Goal: Task Accomplishment & Management: Complete application form

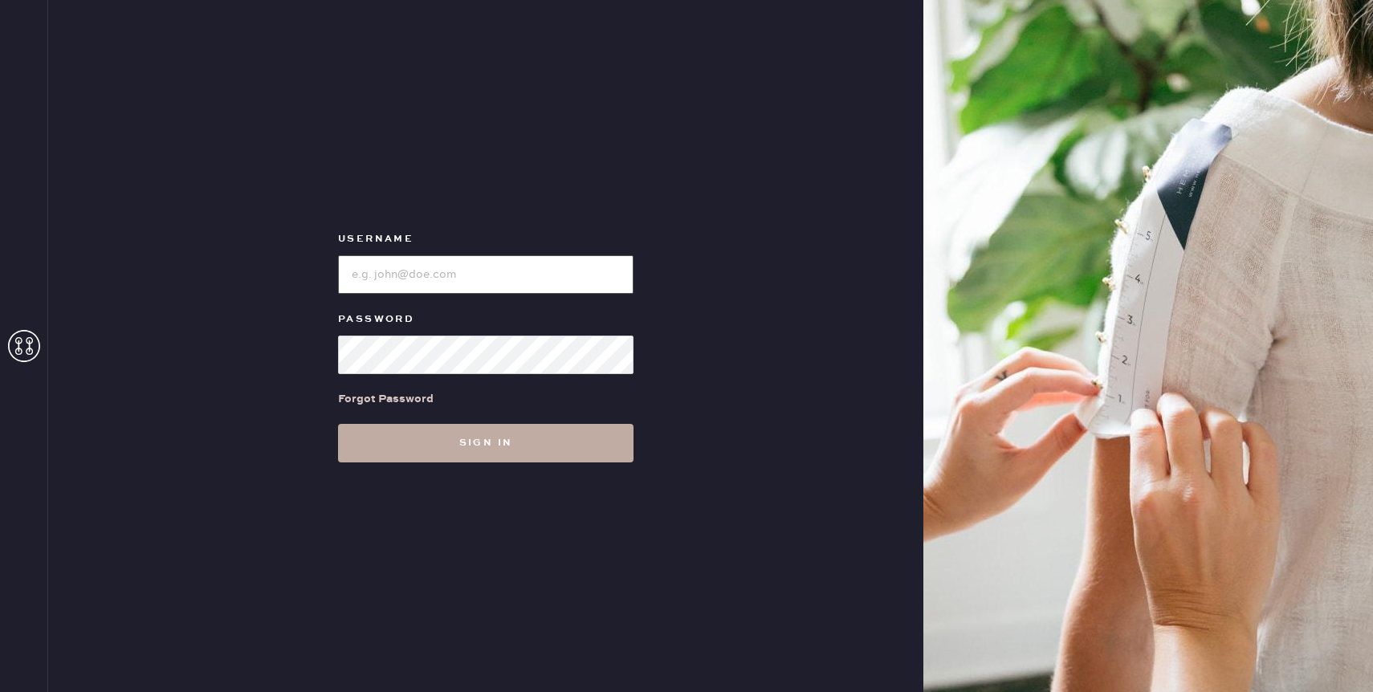
type input "reformationrittenhouse"
click at [414, 439] on button "Sign in" at bounding box center [486, 443] width 296 height 39
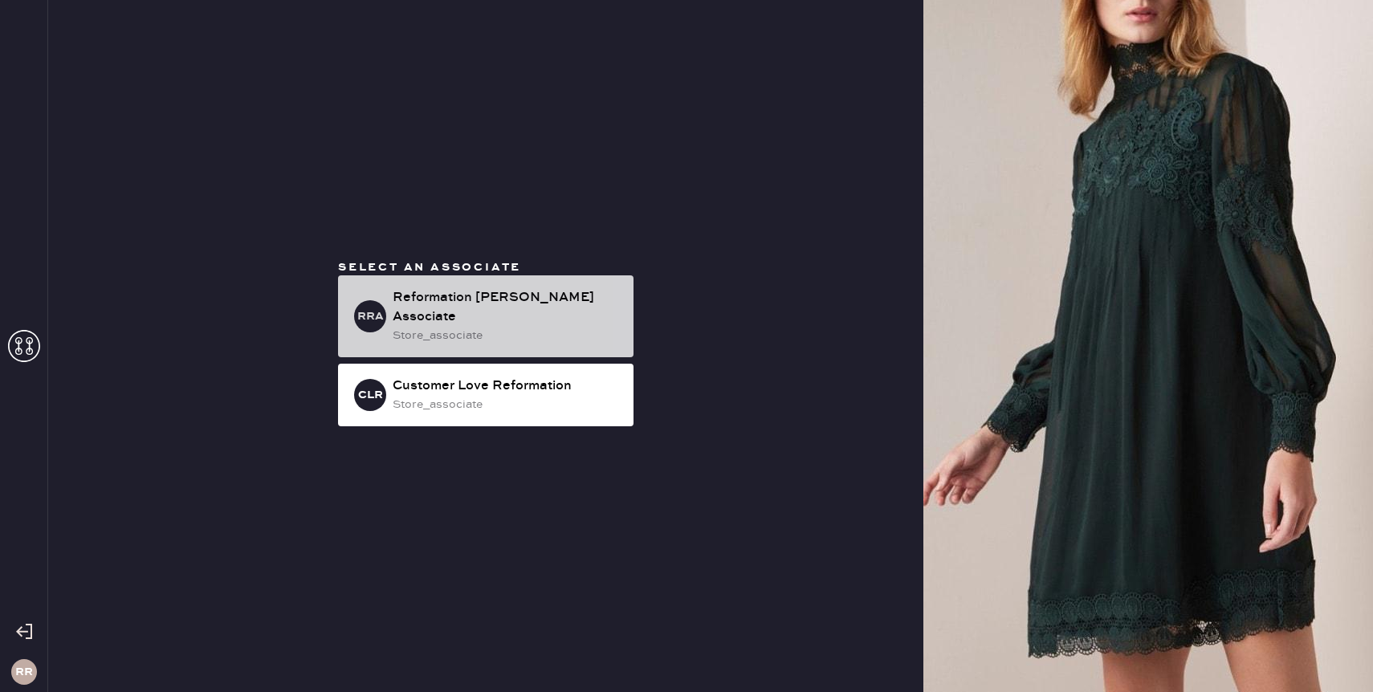
click at [438, 311] on div "Reformation Rittenhouse Associate" at bounding box center [507, 307] width 228 height 39
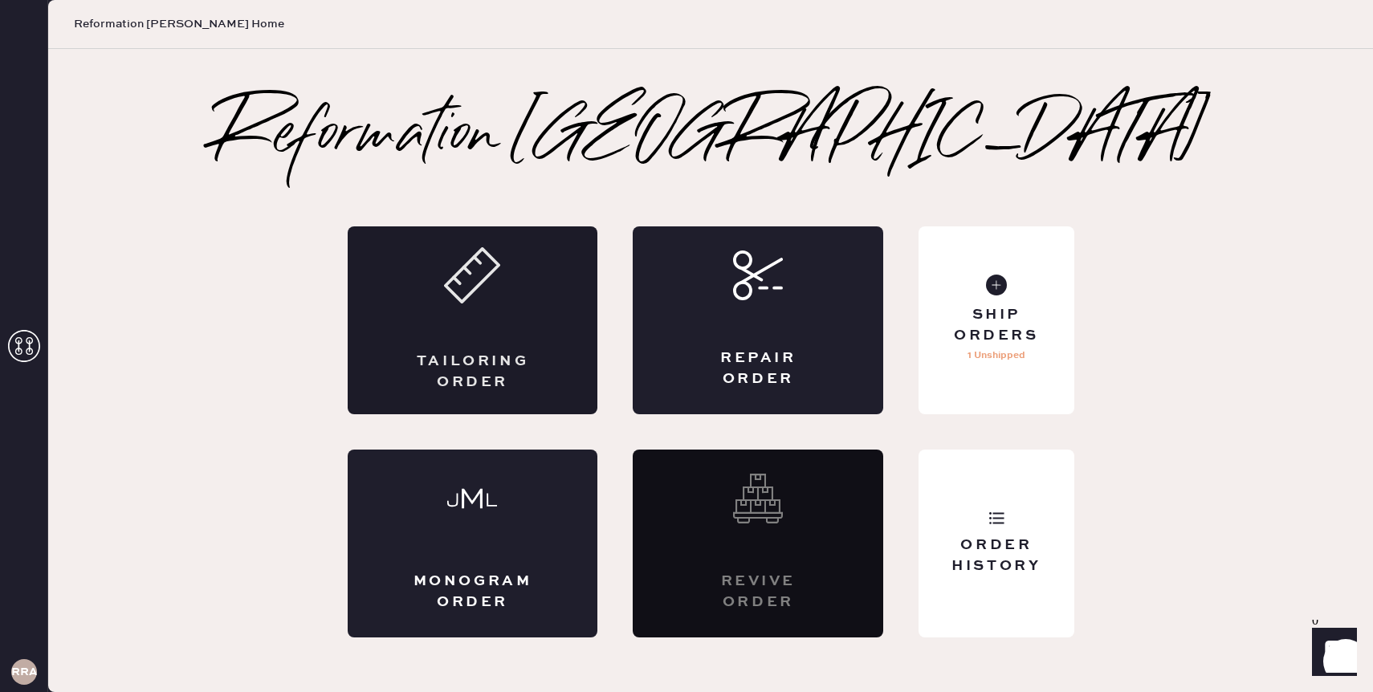
click at [459, 323] on div "Tailoring Order" at bounding box center [473, 320] width 251 height 188
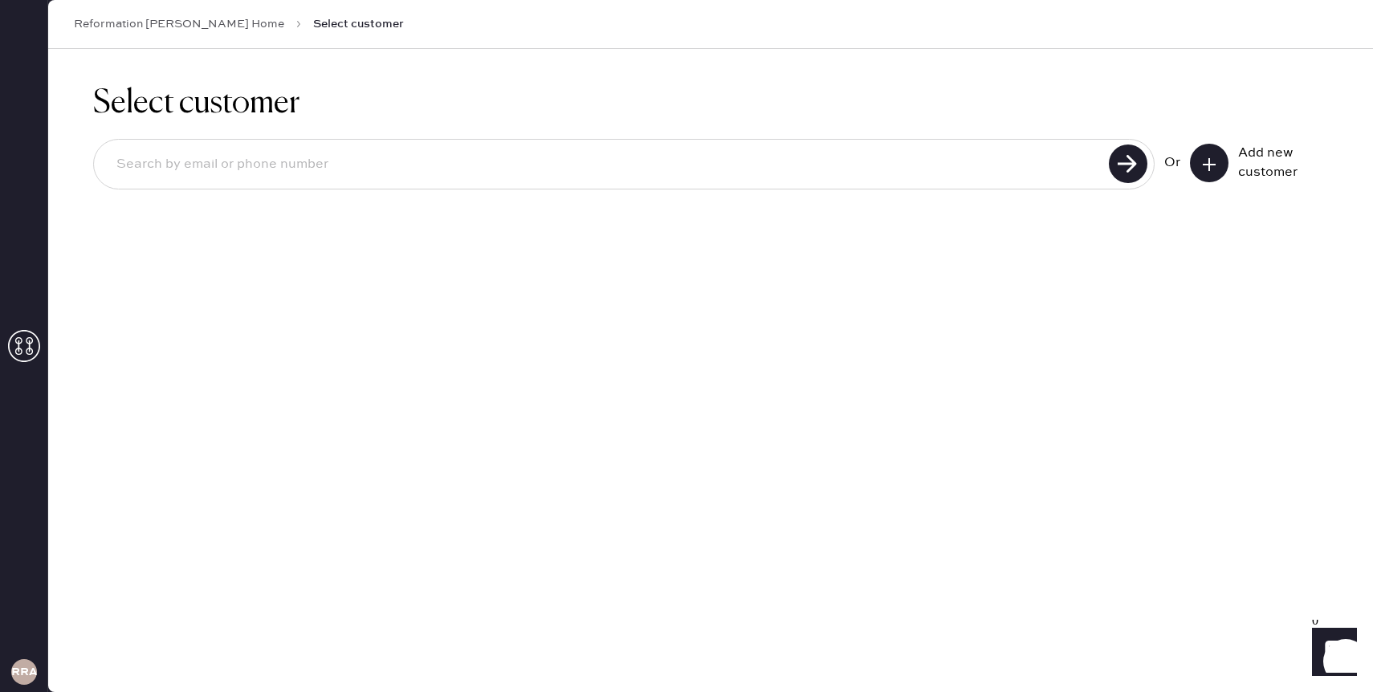
click at [995, 181] on input at bounding box center [604, 164] width 1001 height 37
click at [817, 160] on input at bounding box center [604, 164] width 1001 height 37
type input "sallyaronstam@gmail.com"
click at [1127, 160] on use at bounding box center [1128, 164] width 39 height 39
click at [1126, 173] on use at bounding box center [1128, 164] width 39 height 39
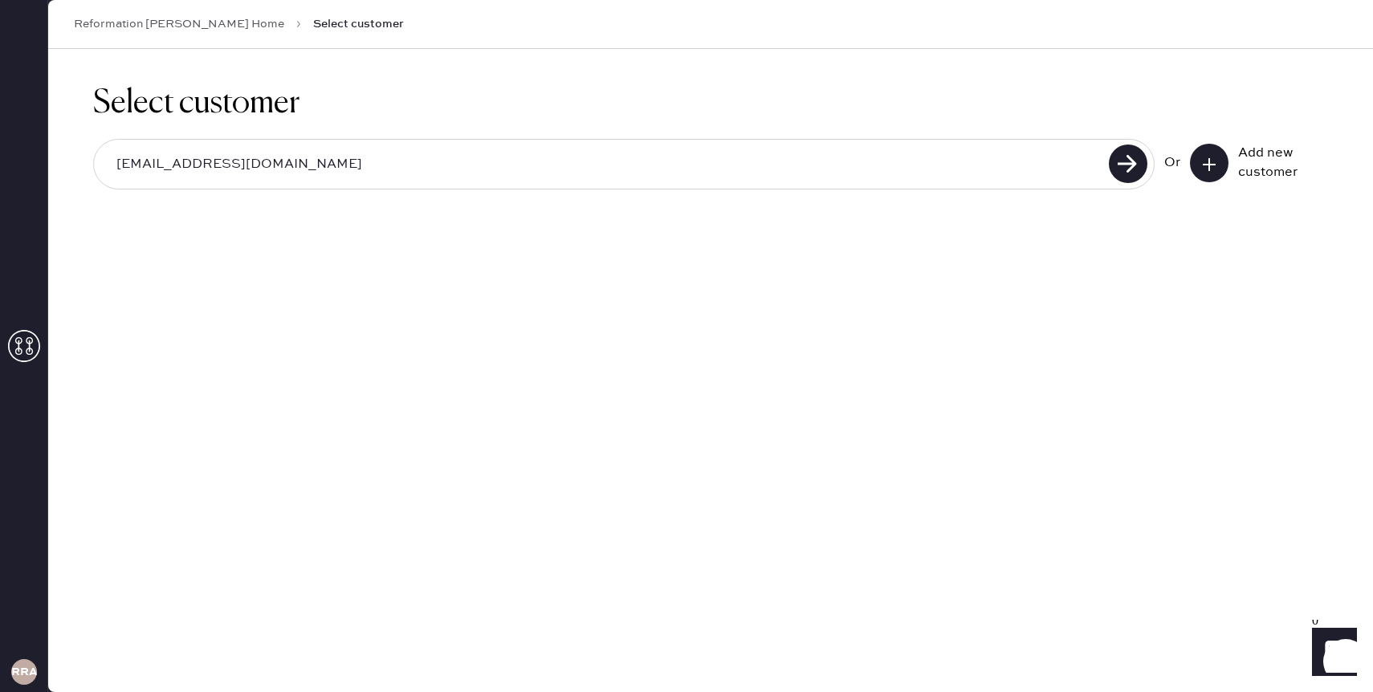
click at [688, 181] on input "sallyaronstam@gmail.com" at bounding box center [604, 164] width 1001 height 37
click at [1209, 170] on icon at bounding box center [1209, 165] width 16 height 16
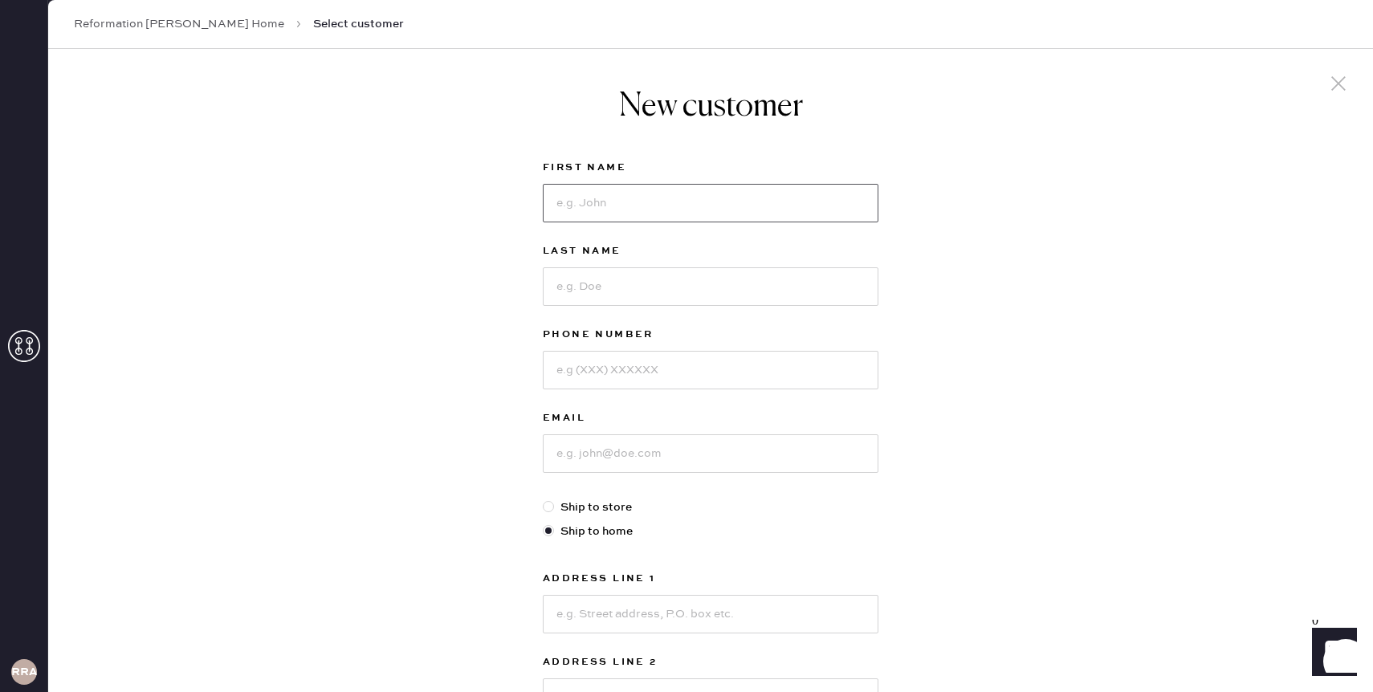
click at [631, 202] on input at bounding box center [711, 203] width 336 height 39
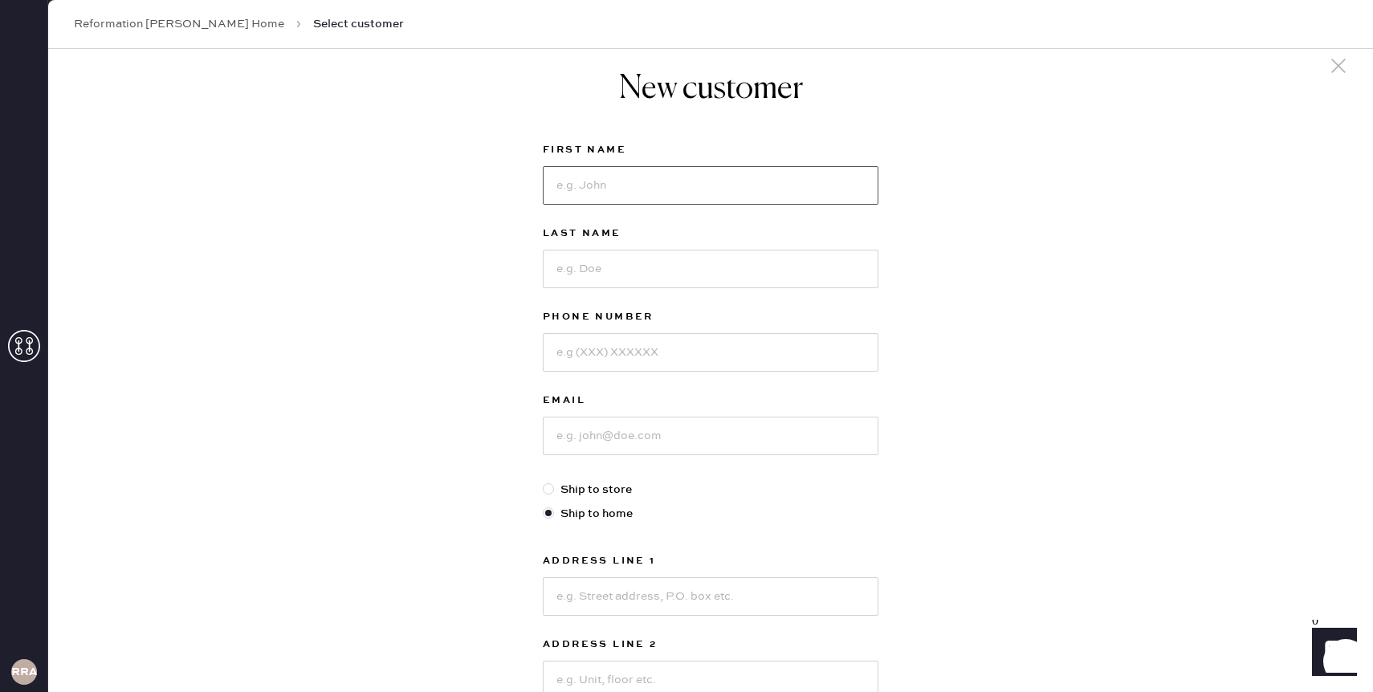
scroll to position [23, 0]
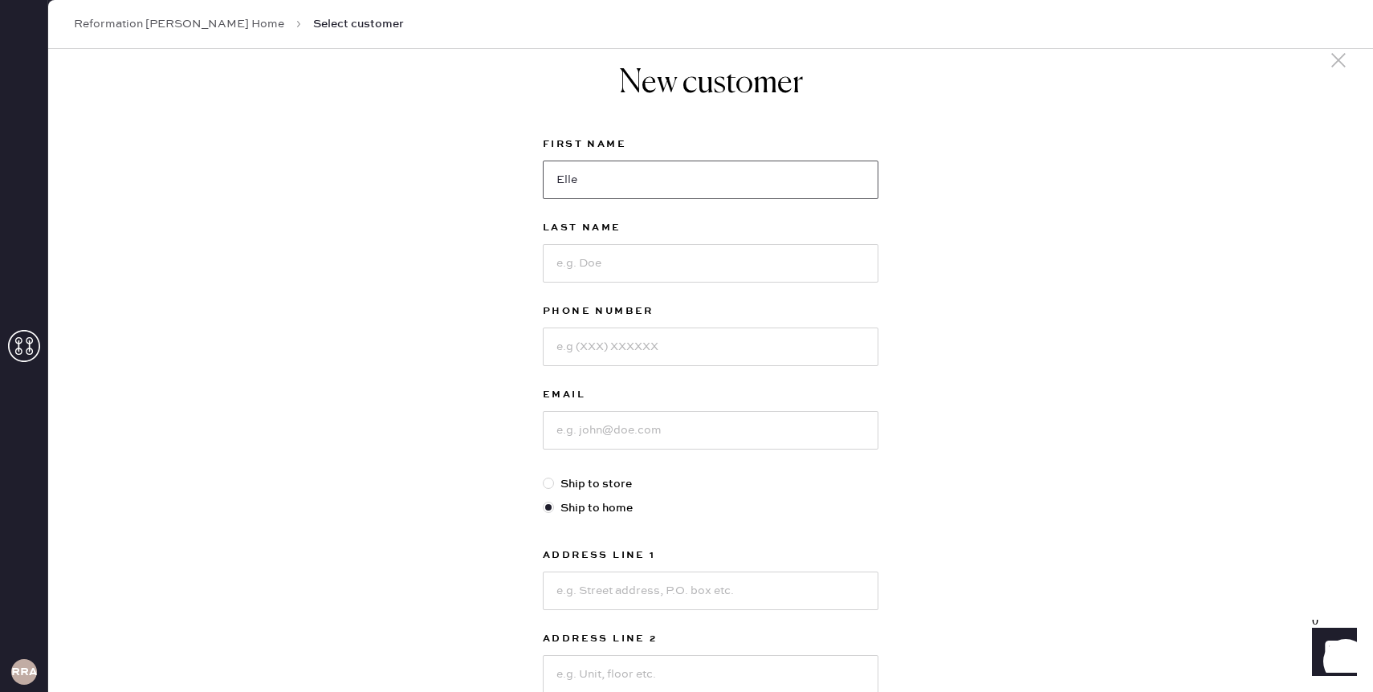
type input "Elle"
click at [578, 271] on input at bounding box center [711, 263] width 336 height 39
type input "Aronstam"
click at [595, 350] on input at bounding box center [711, 347] width 336 height 39
type input "2675658047"
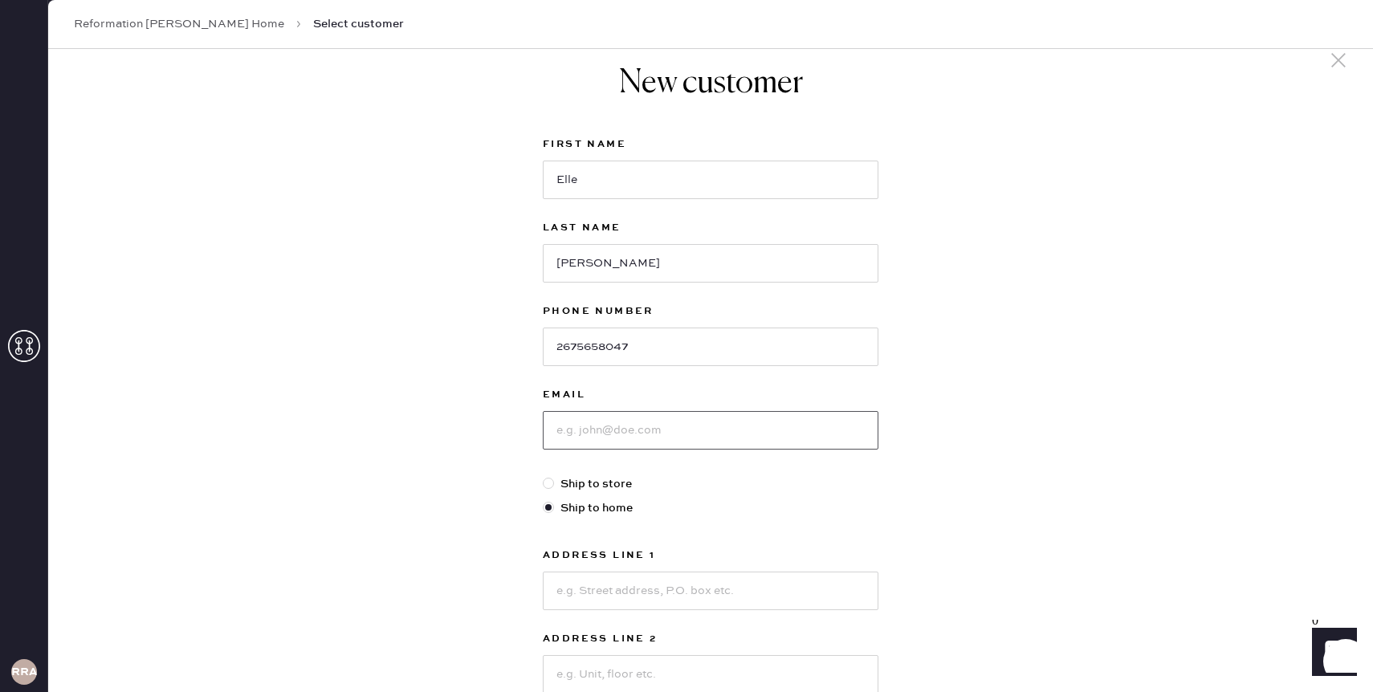
click at [609, 426] on input at bounding box center [711, 430] width 336 height 39
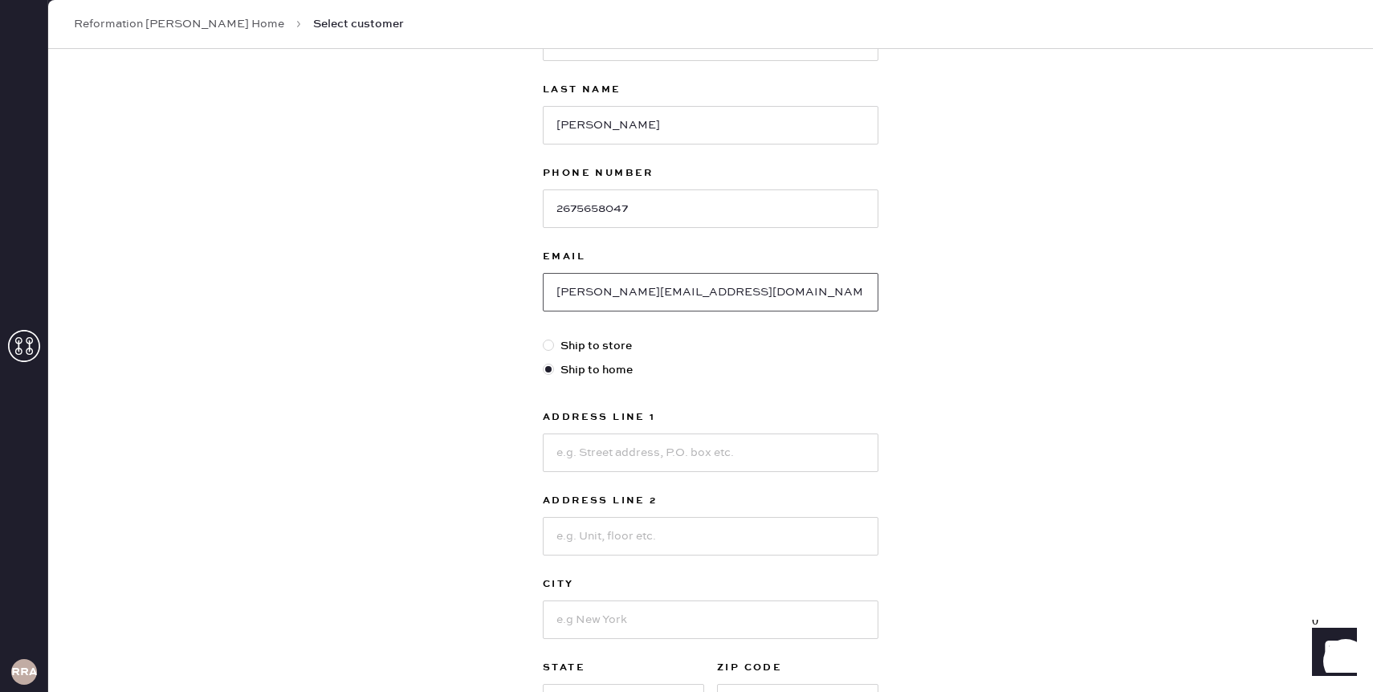
scroll to position [163, 0]
type input "ellie@relativeprop.com"
click at [635, 456] on input at bounding box center [711, 451] width 336 height 39
click at [573, 453] on input "737 E University Ave" at bounding box center [711, 451] width 336 height 39
click at [727, 456] on input "701 E University Ave" at bounding box center [711, 451] width 336 height 39
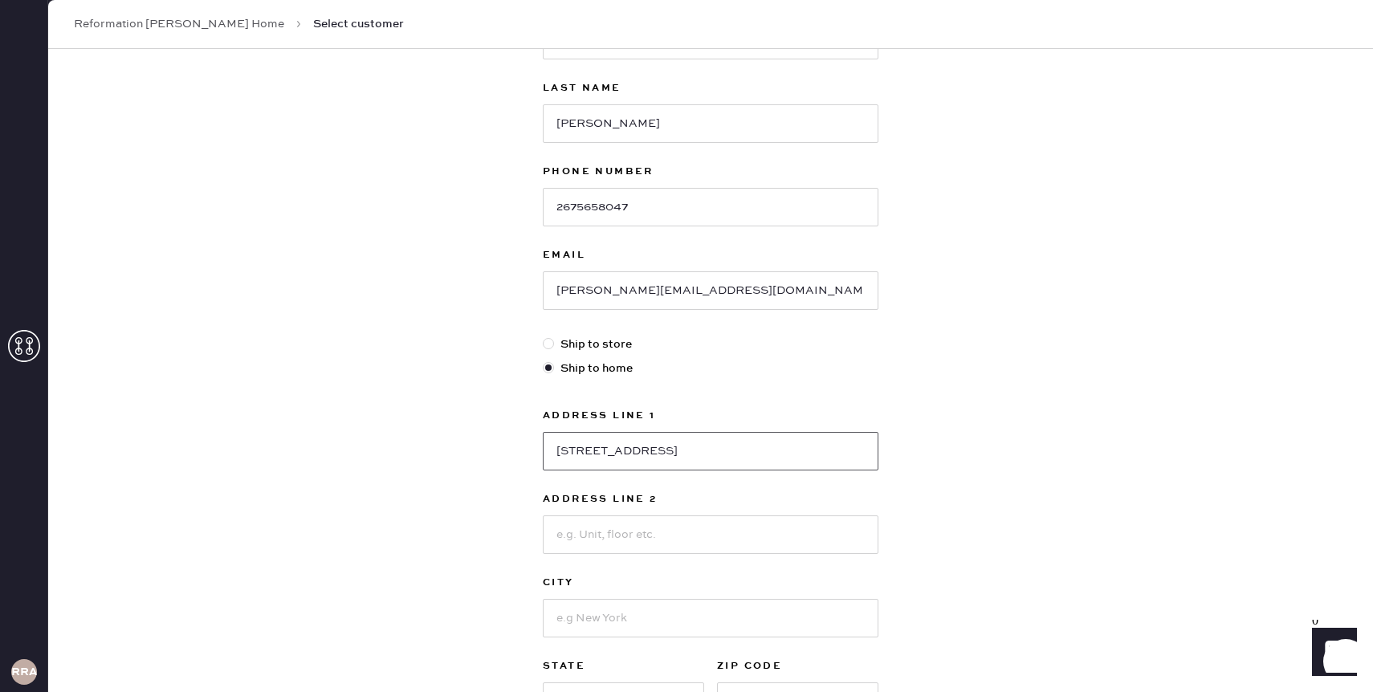
type input "701 E University Ave"
click at [638, 532] on input at bounding box center [711, 535] width 336 height 39
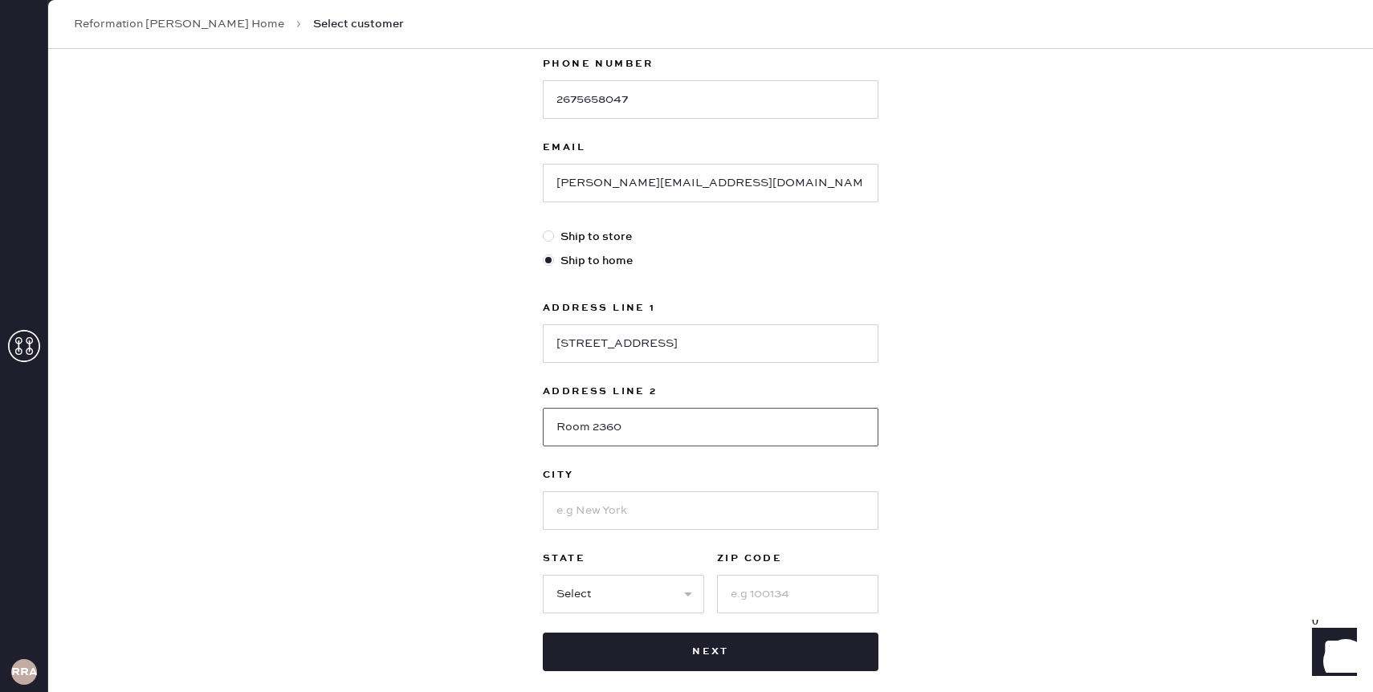
scroll to position [297, 0]
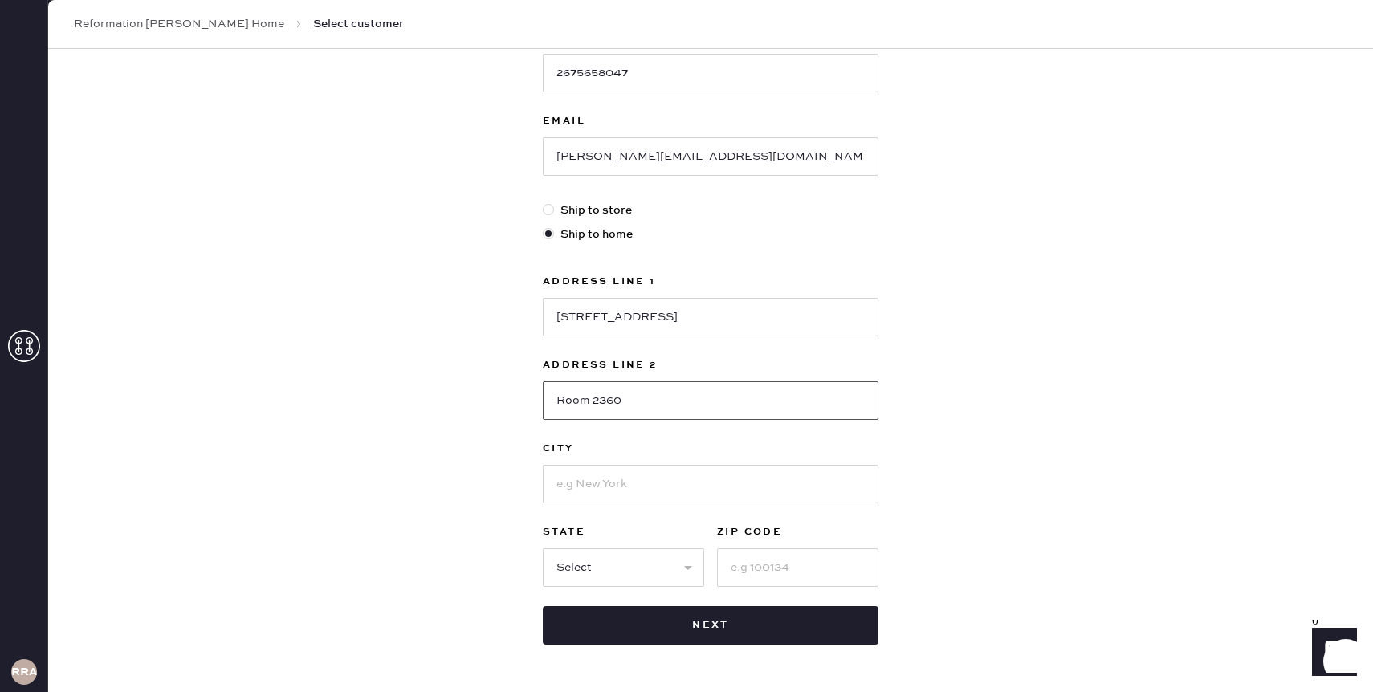
type input "Room 2360"
click at [622, 491] on input at bounding box center [711, 484] width 336 height 39
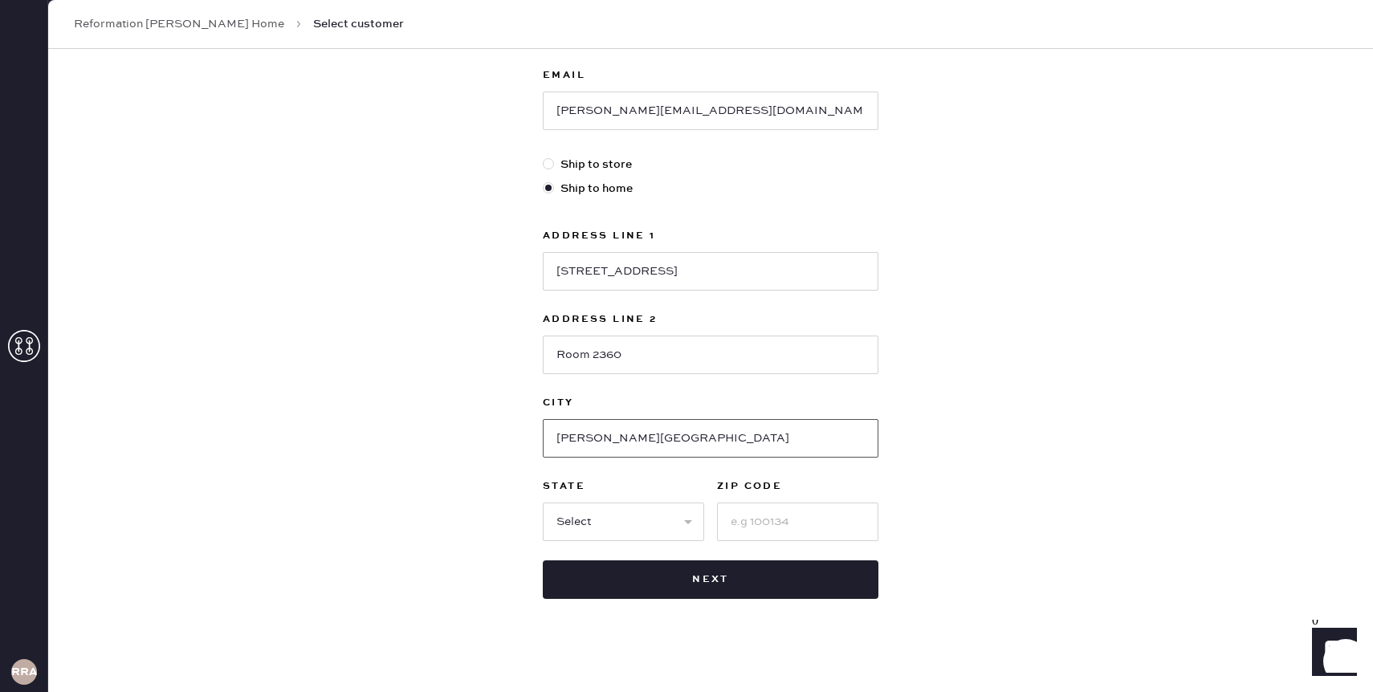
scroll to position [353, 0]
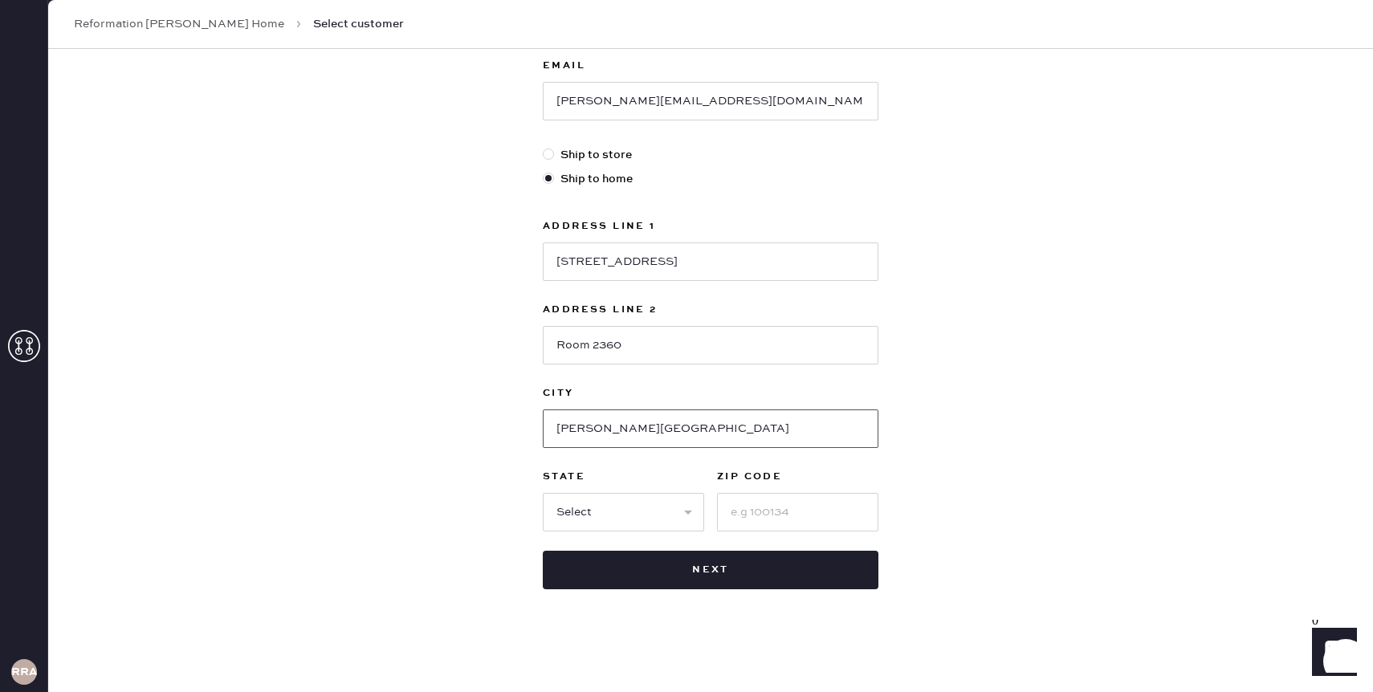
type input "Ann Arbor"
click at [598, 516] on select "Select AK AL AR AZ CA CO CT DC DE FL GA HI IA ID IL IN KS KY LA MA MD ME MI MN …" at bounding box center [623, 512] width 161 height 39
select select "MI"
click at [543, 493] on select "Select AK AL AR AZ CA CO CT DC DE FL GA HI IA ID IL IN KS KY LA MA MD ME MI MN …" at bounding box center [623, 512] width 161 height 39
click at [750, 515] on input at bounding box center [797, 512] width 161 height 39
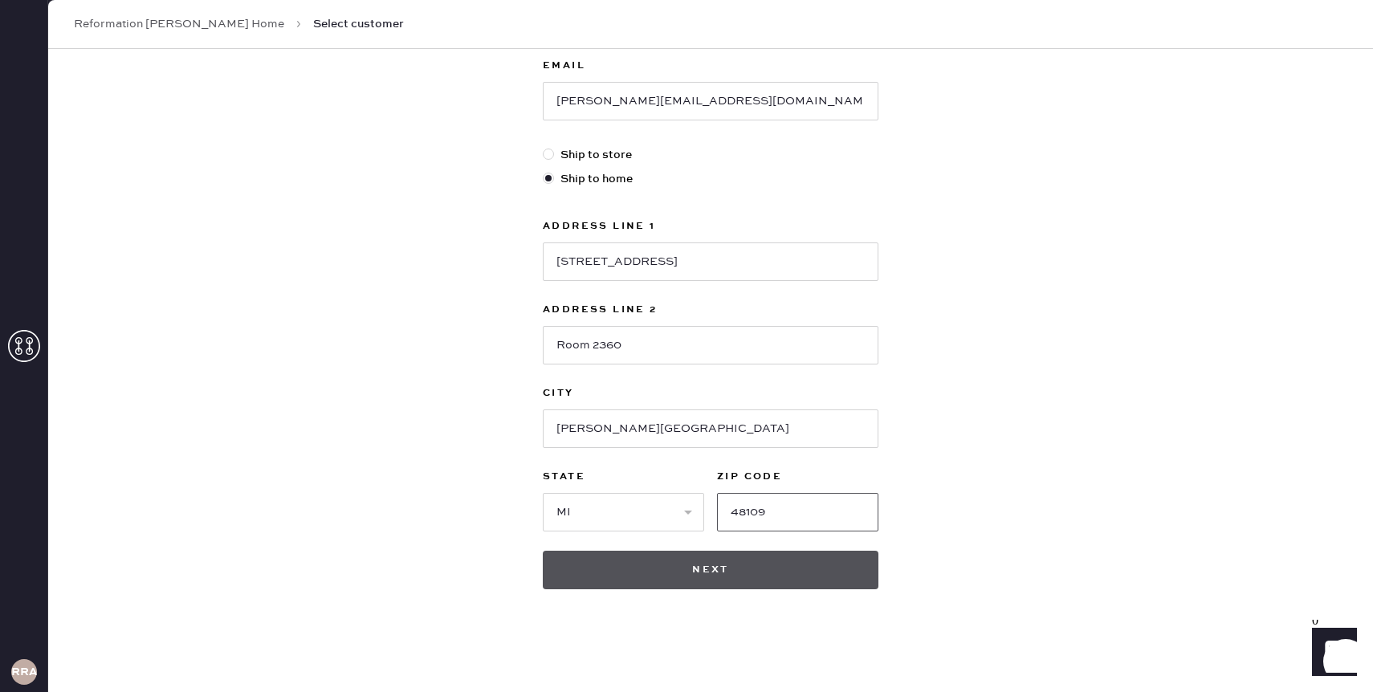
type input "48109"
click at [724, 575] on button "Next" at bounding box center [711, 570] width 336 height 39
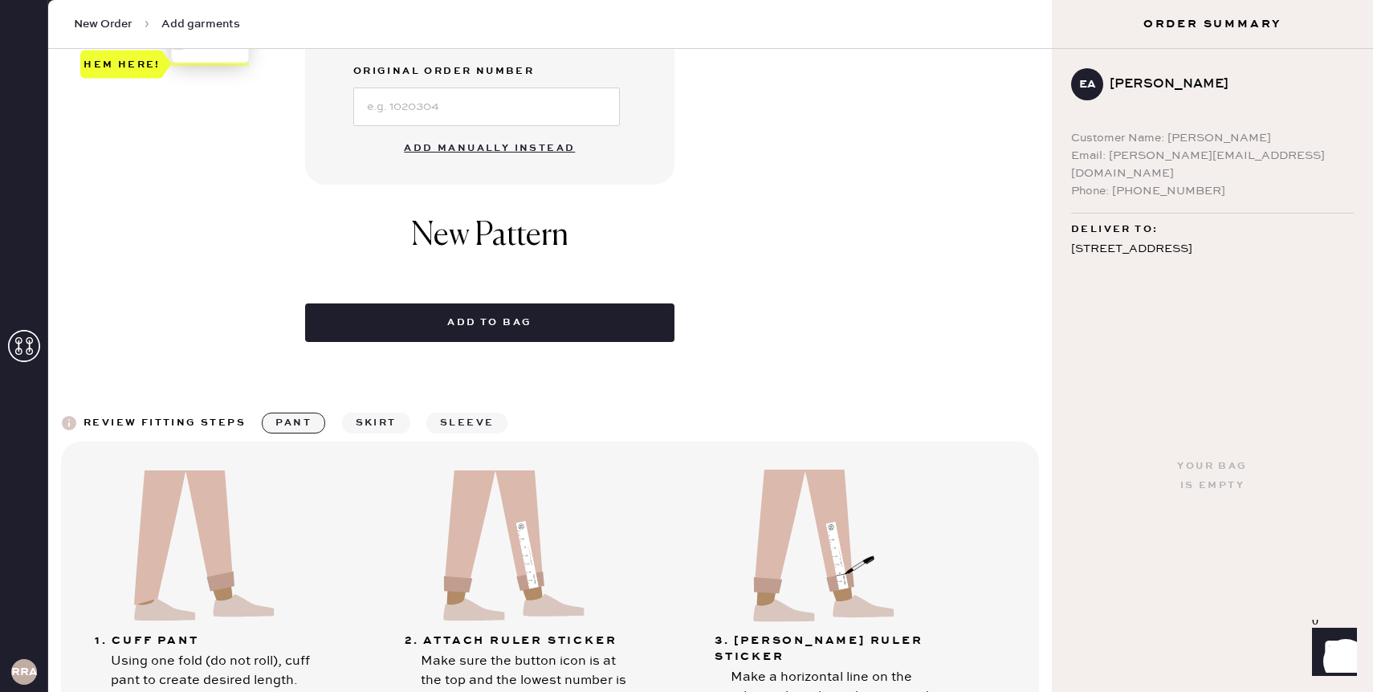
scroll to position [654, 0]
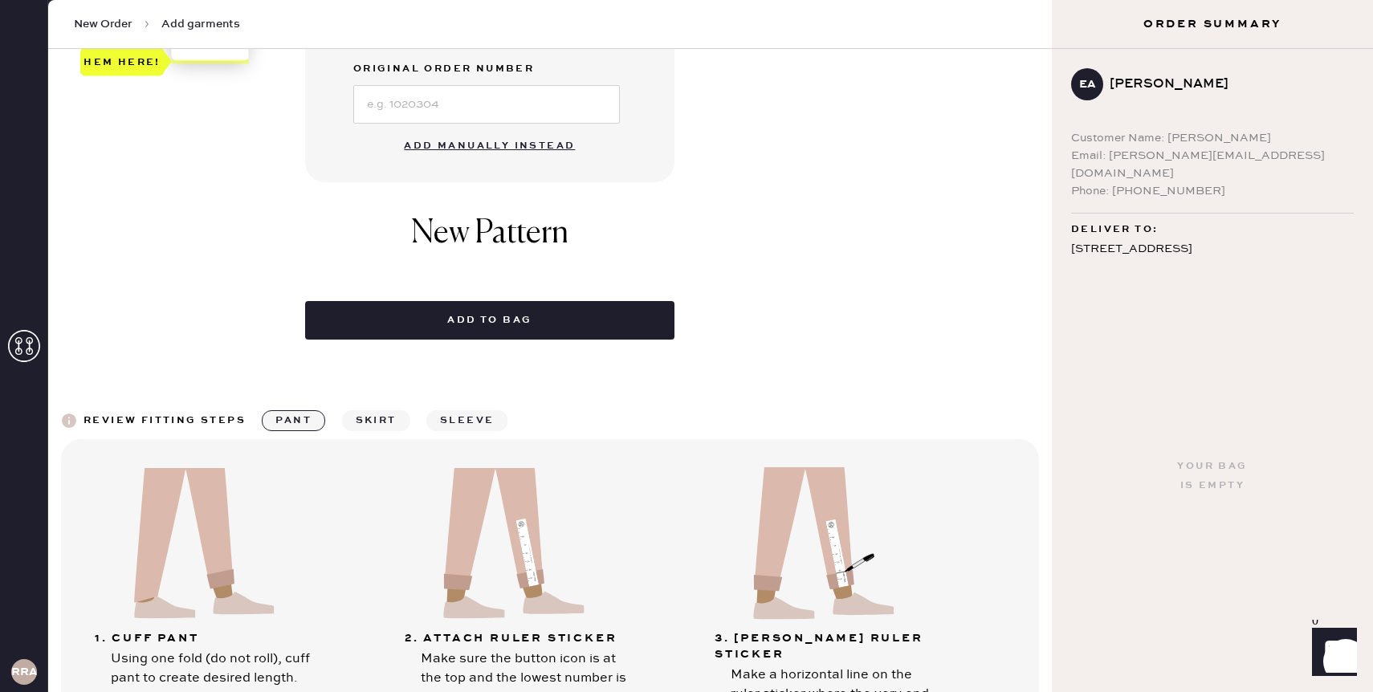
click at [451, 146] on button "Add manually instead" at bounding box center [489, 146] width 190 height 32
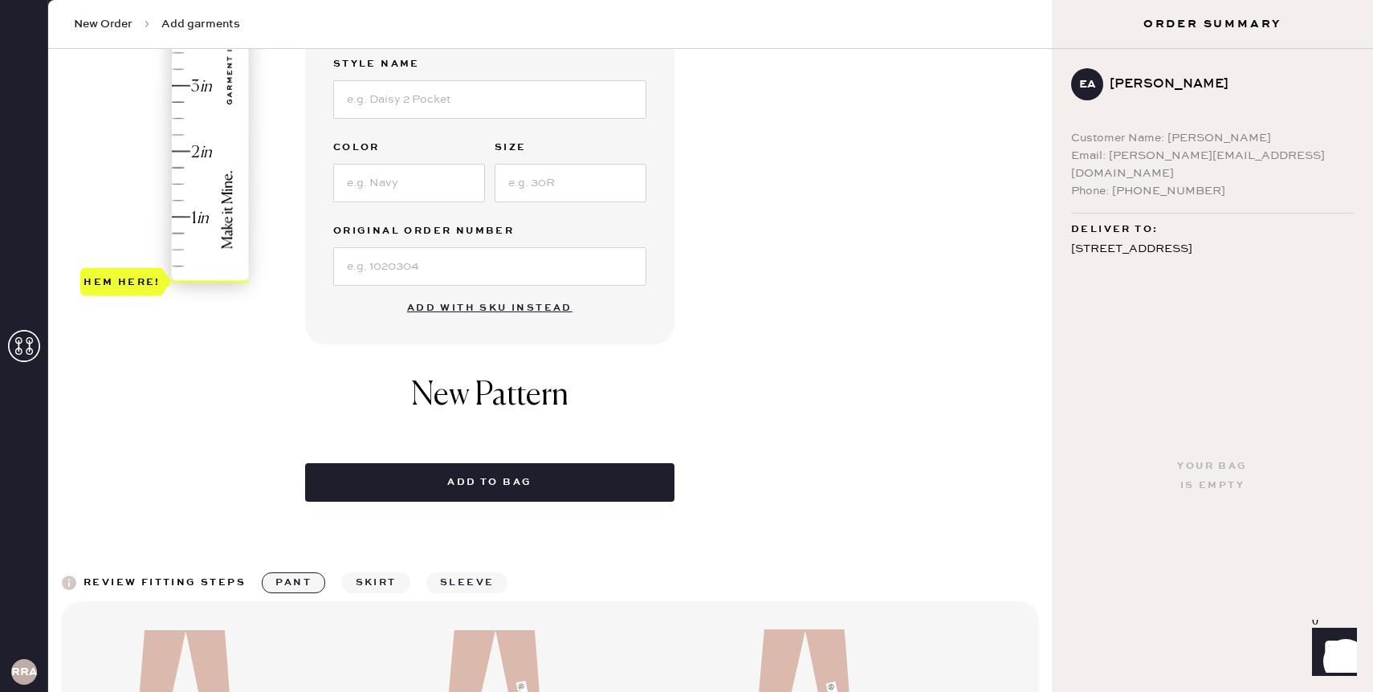
scroll to position [0, 0]
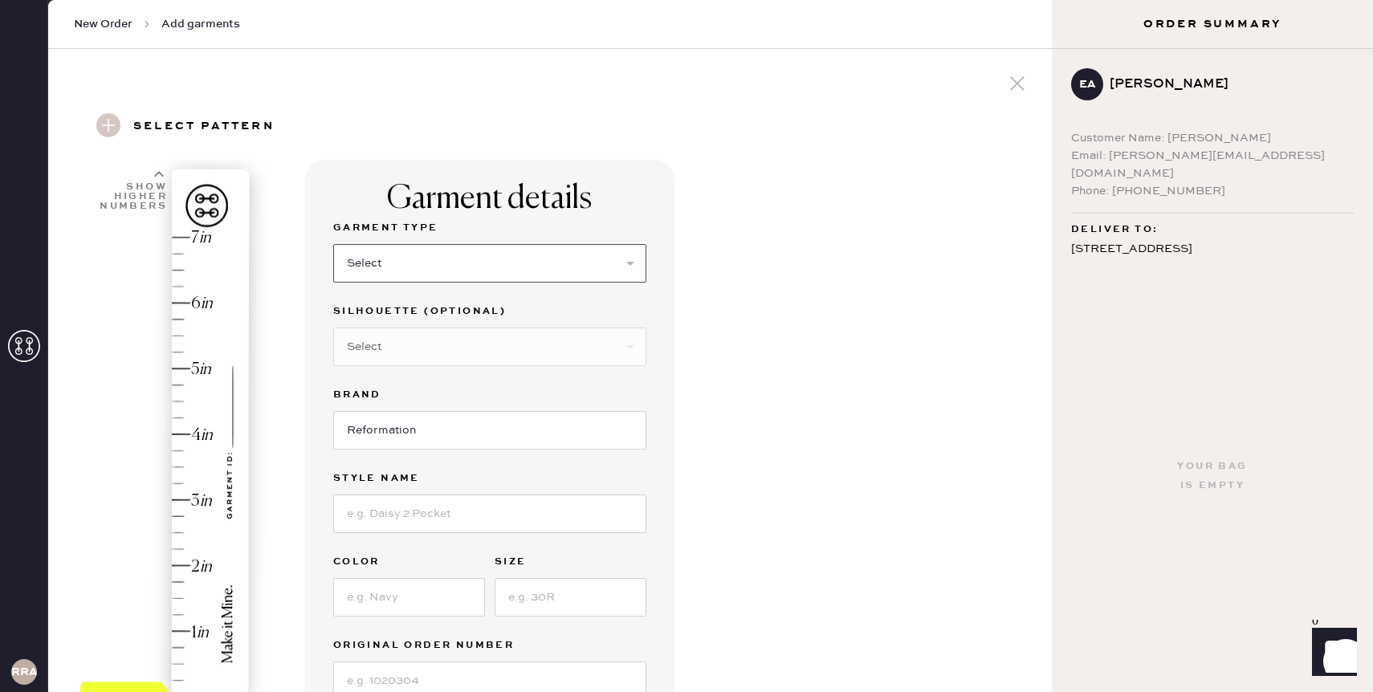
click at [380, 262] on select "Select Basic Skirt Jeans Leggings Pants Shorts Basic Sleeved Dress Basic Sleeve…" at bounding box center [489, 263] width 313 height 39
select select "2"
click at [333, 244] on select "Select Basic Skirt Jeans Leggings Pants Shorts Basic Sleeved Dress Basic Sleeve…" at bounding box center [489, 263] width 313 height 39
click at [369, 348] on select "Select Shorts Cropped Flare Boot Cut Straight Skinny Other" at bounding box center [489, 347] width 313 height 39
select select "other"
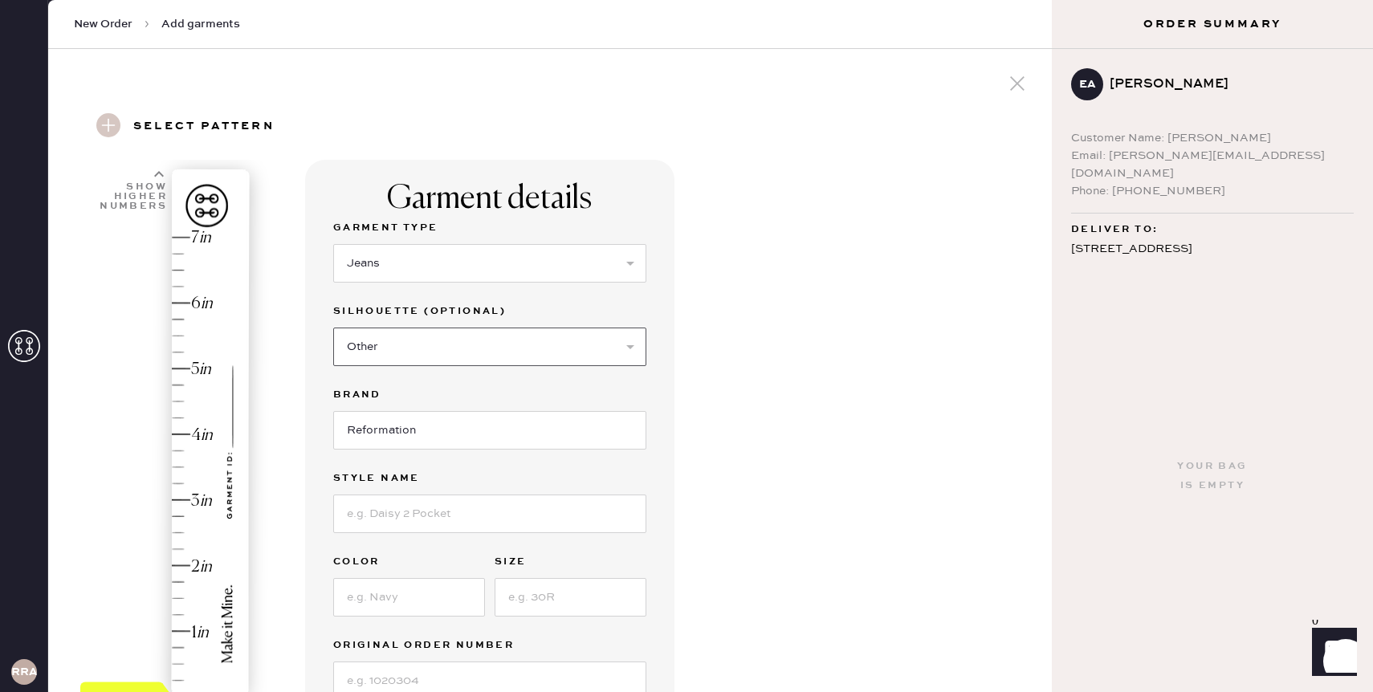
click at [333, 328] on select "Select Shorts Cropped Flare Boot Cut Straight Skinny Other" at bounding box center [489, 347] width 313 height 39
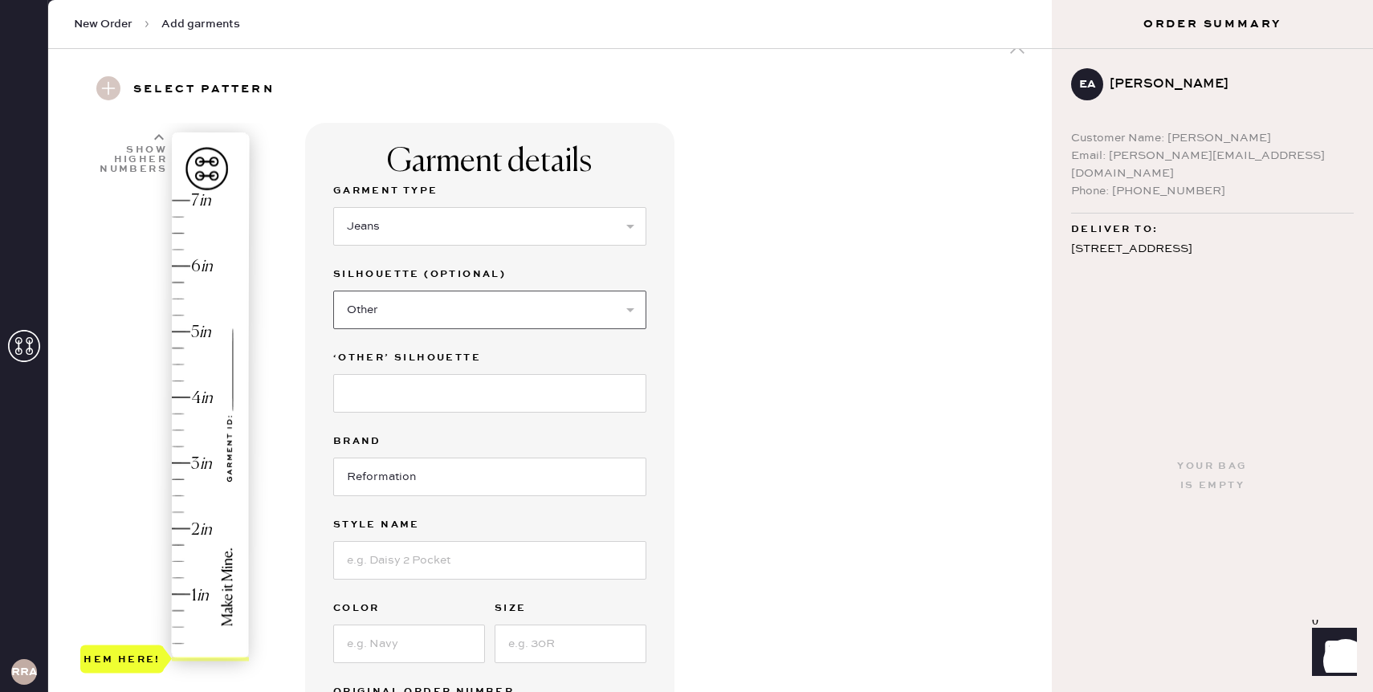
scroll to position [43, 0]
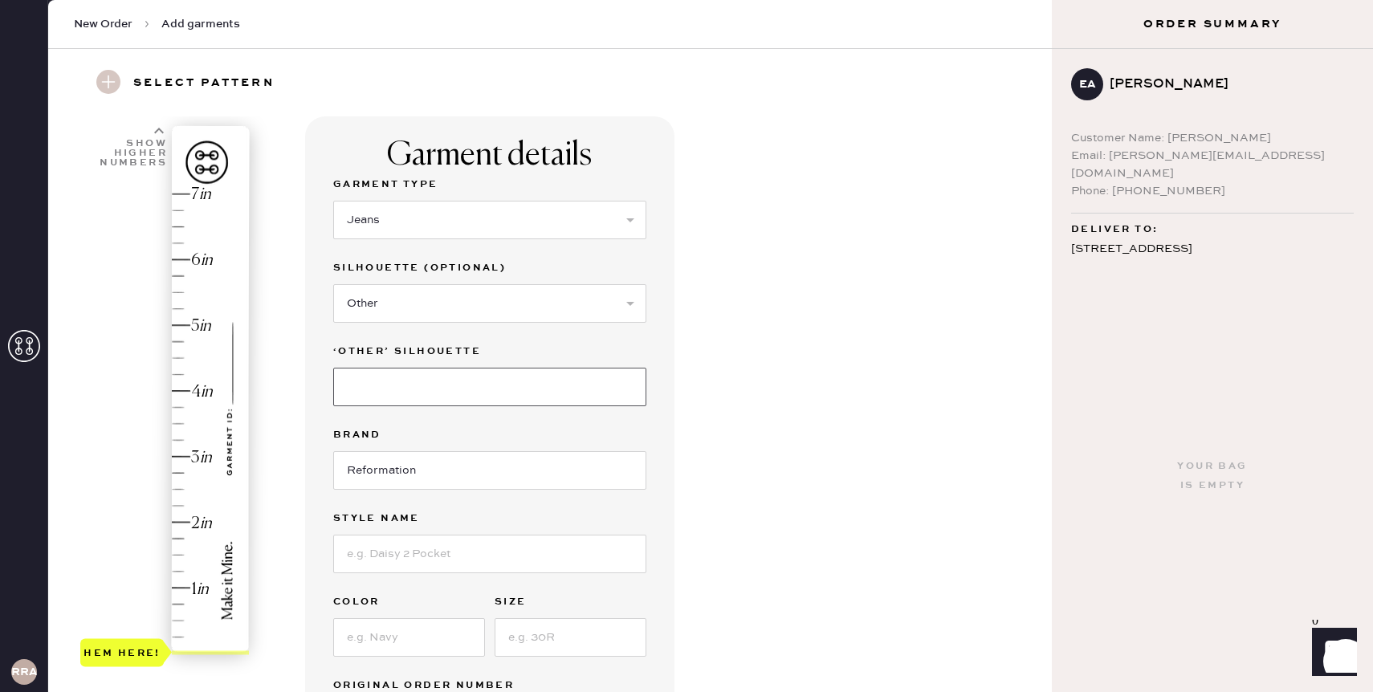
click at [400, 387] on input at bounding box center [489, 387] width 313 height 39
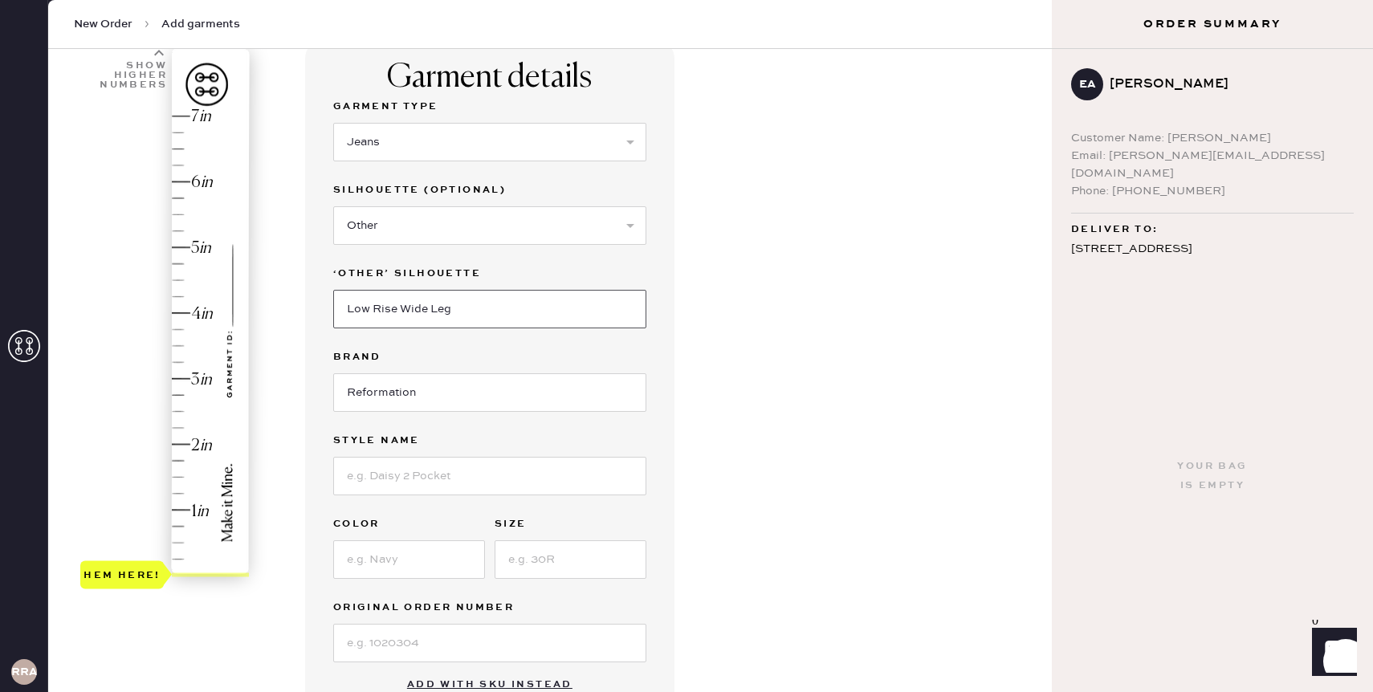
scroll to position [124, 0]
type input "Low Rise Wide Leg"
click at [375, 473] on input at bounding box center [489, 474] width 313 height 39
type input "Cary Low Rise Slouchy Wide Leg"
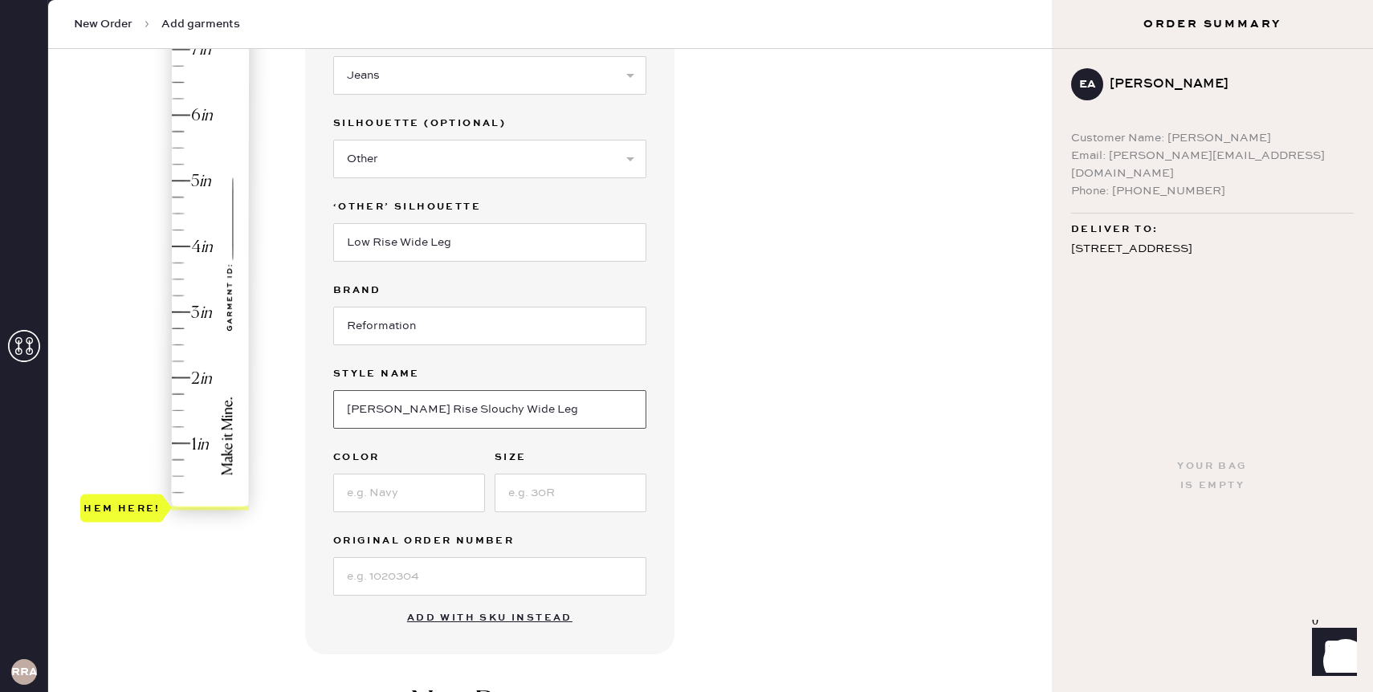
scroll to position [194, 0]
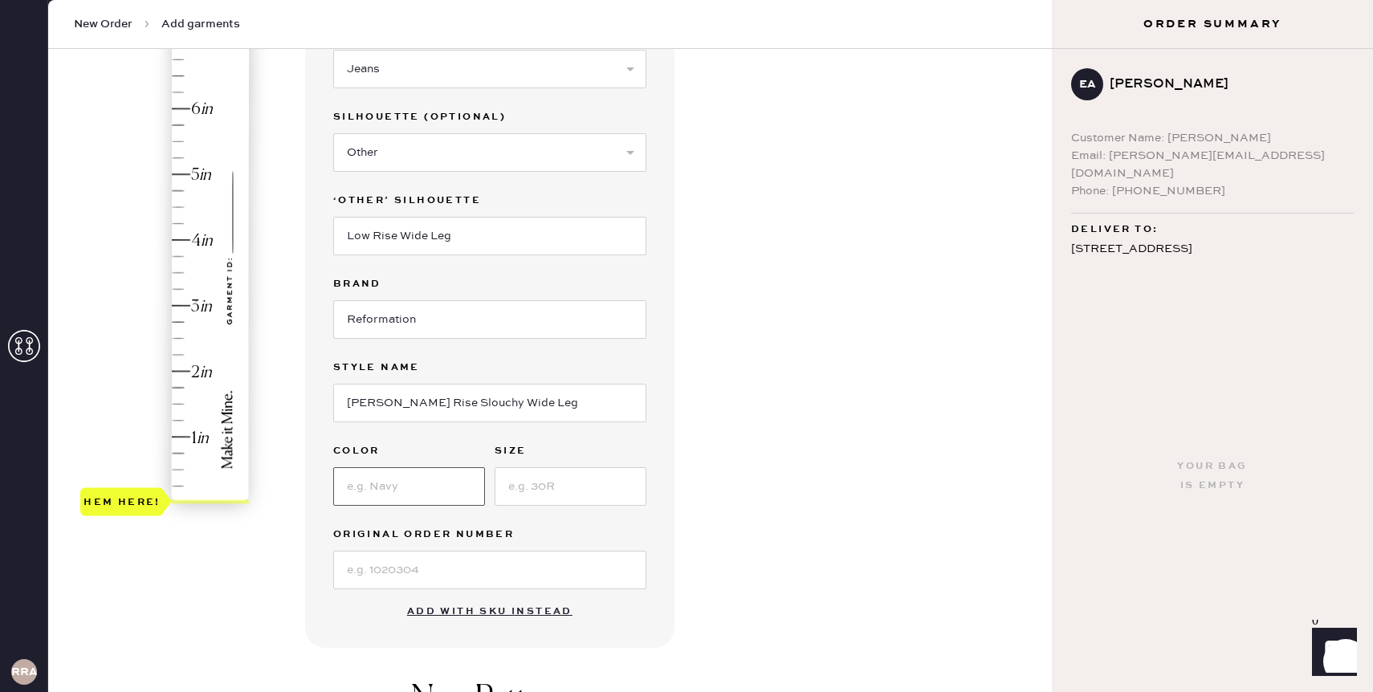
click at [431, 494] on input at bounding box center [409, 486] width 152 height 39
type input "Ondine"
click at [557, 484] on input at bounding box center [571, 486] width 152 height 39
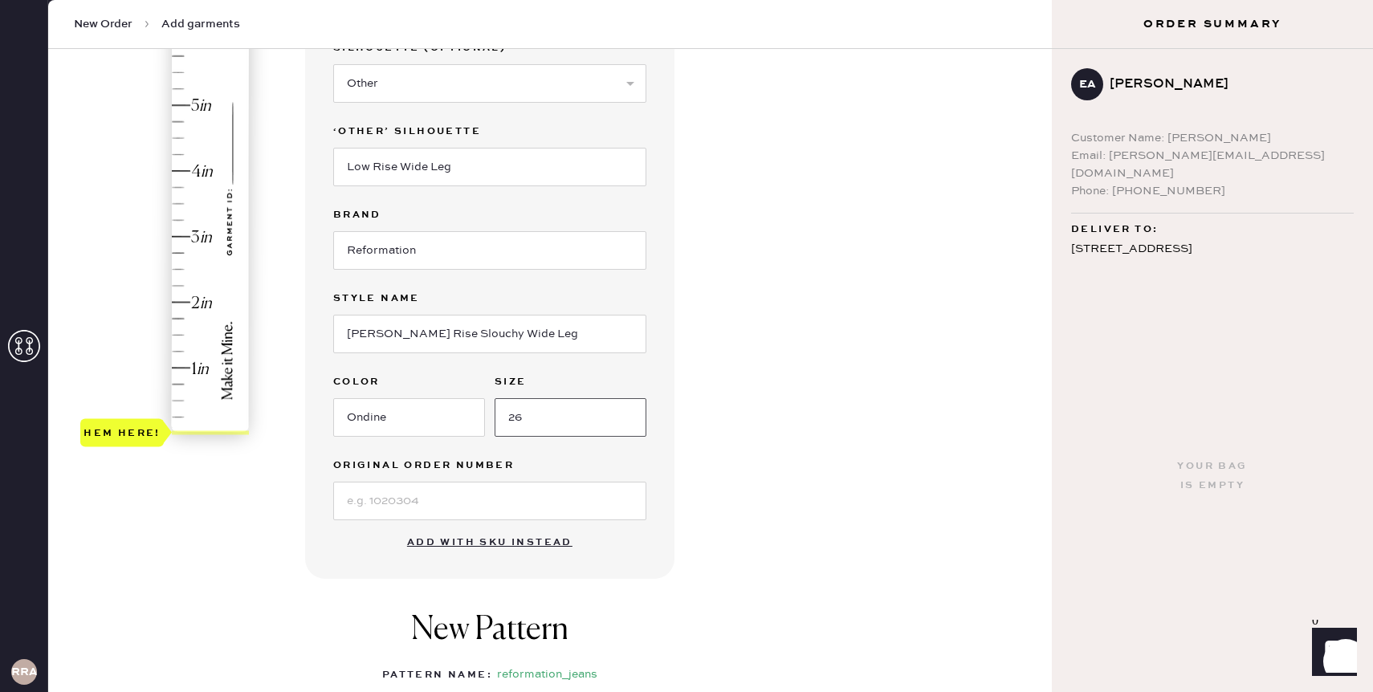
type input "26"
click at [462, 503] on input at bounding box center [489, 501] width 313 height 39
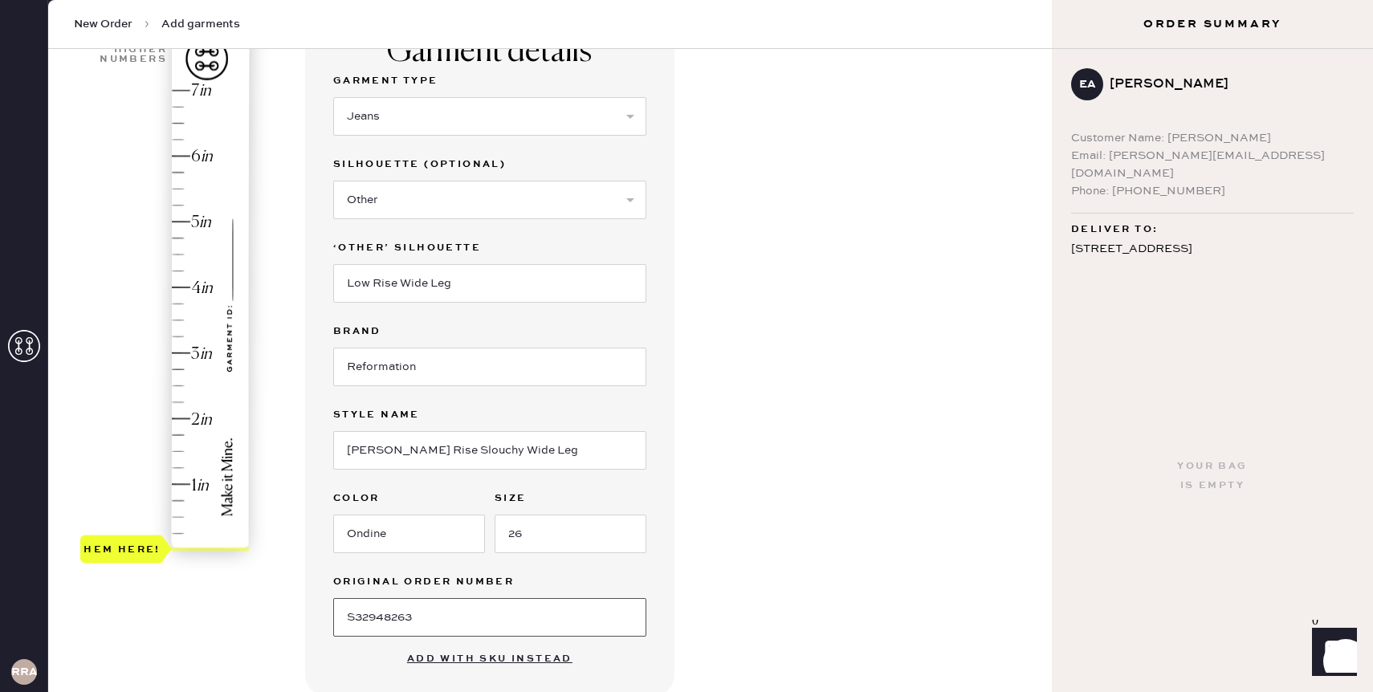
scroll to position [146, 0]
type input "S32948263"
type input "4.25"
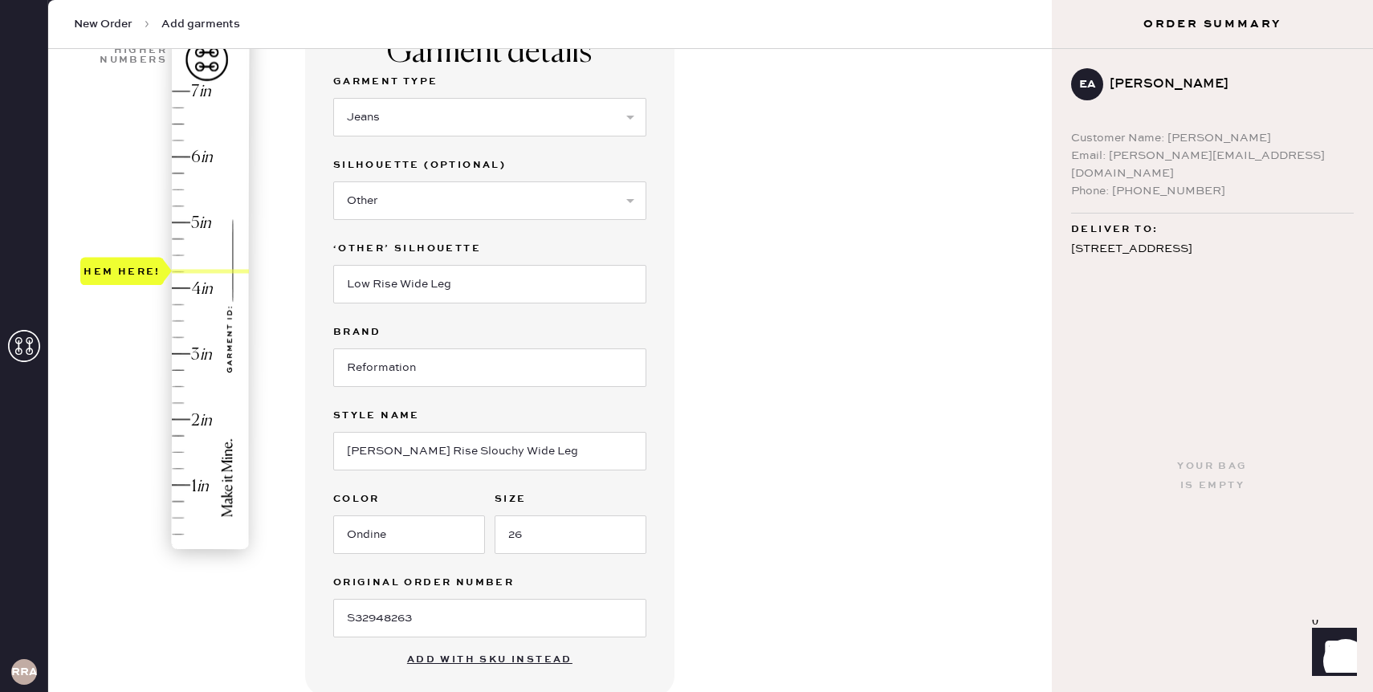
click at [183, 273] on div "Hem here!" at bounding box center [165, 321] width 171 height 474
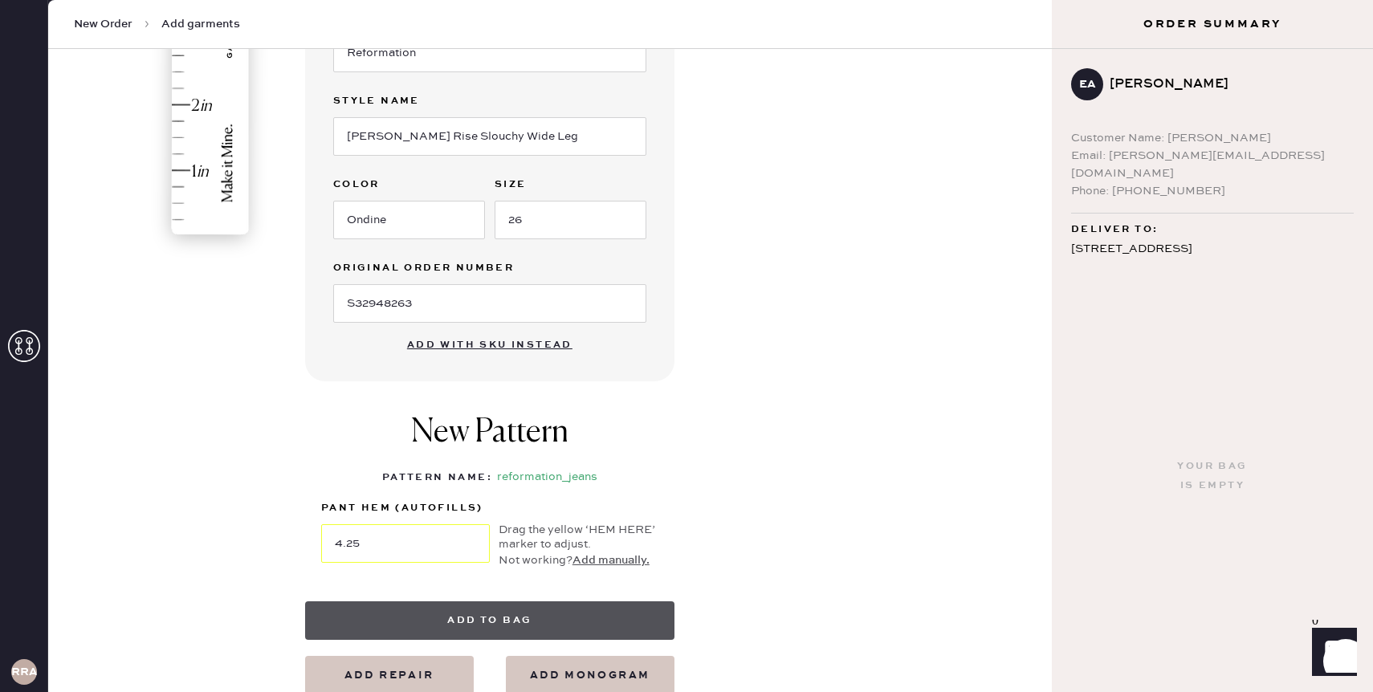
scroll to position [462, 0]
click at [422, 614] on button "Add to bag" at bounding box center [489, 620] width 369 height 39
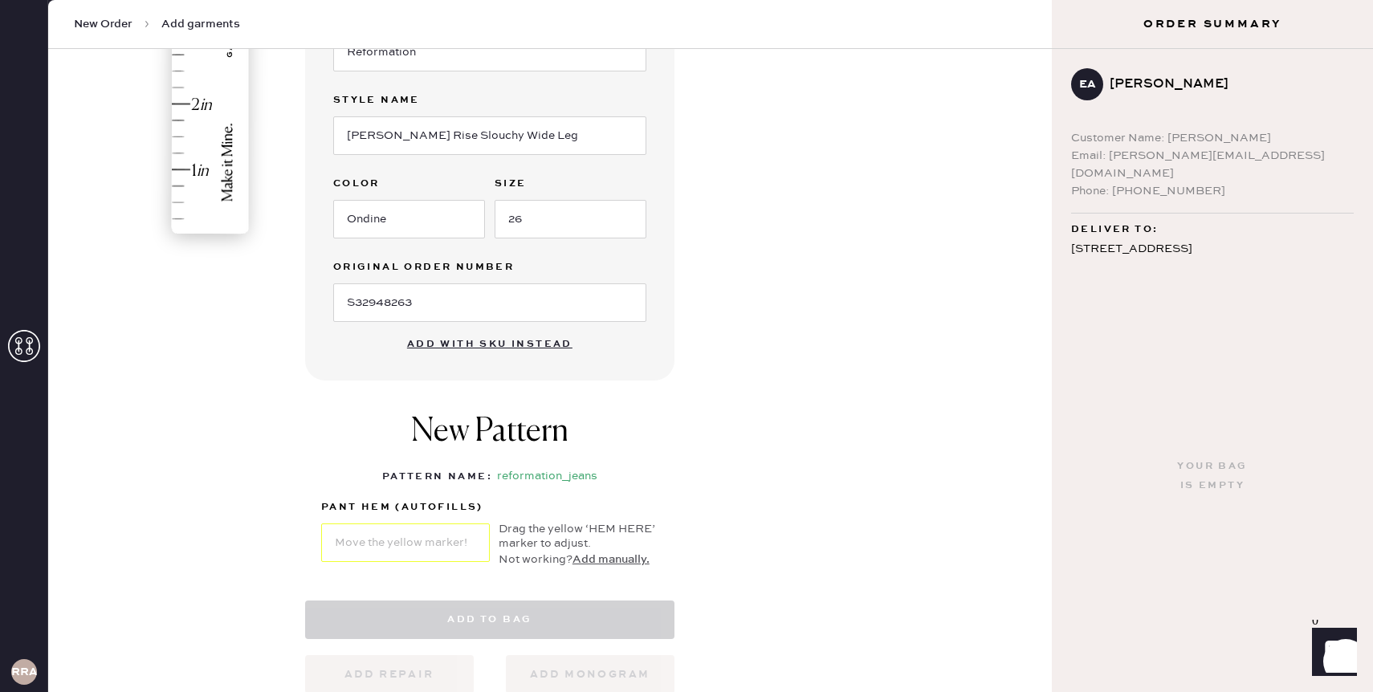
select select "2"
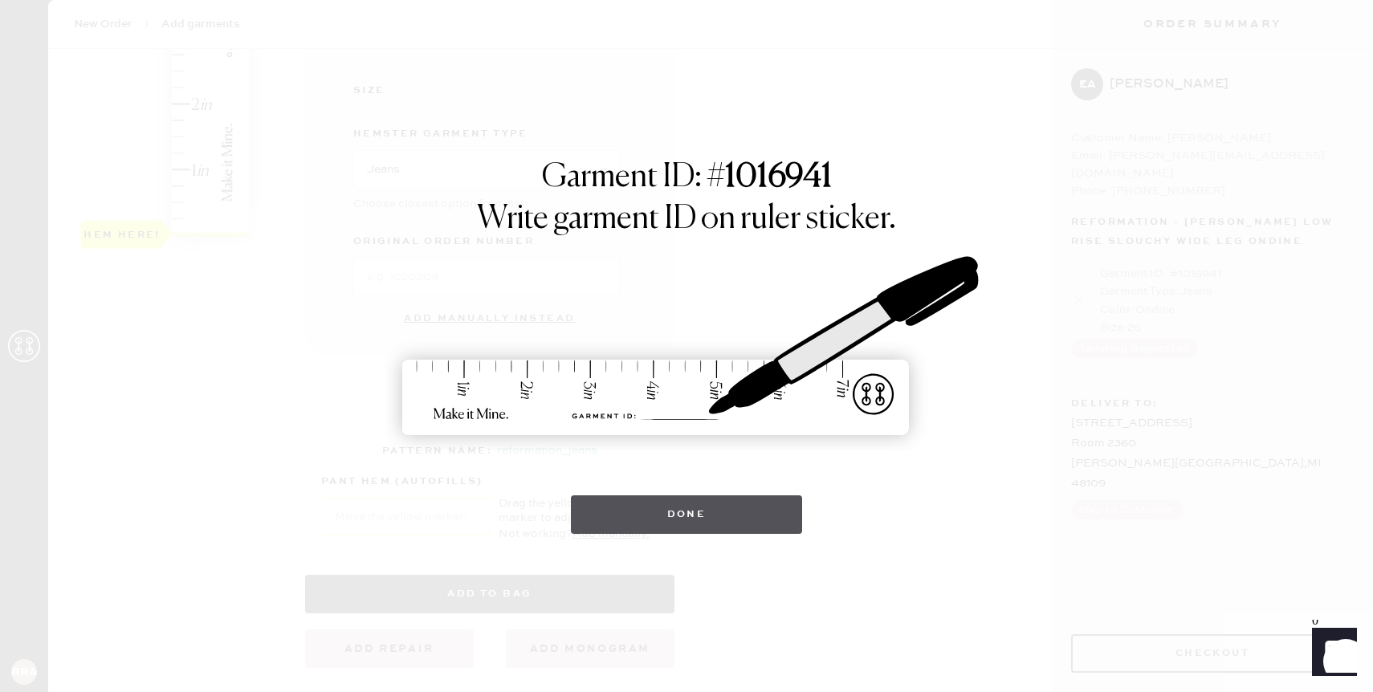
click at [629, 525] on button "Done" at bounding box center [687, 514] width 232 height 39
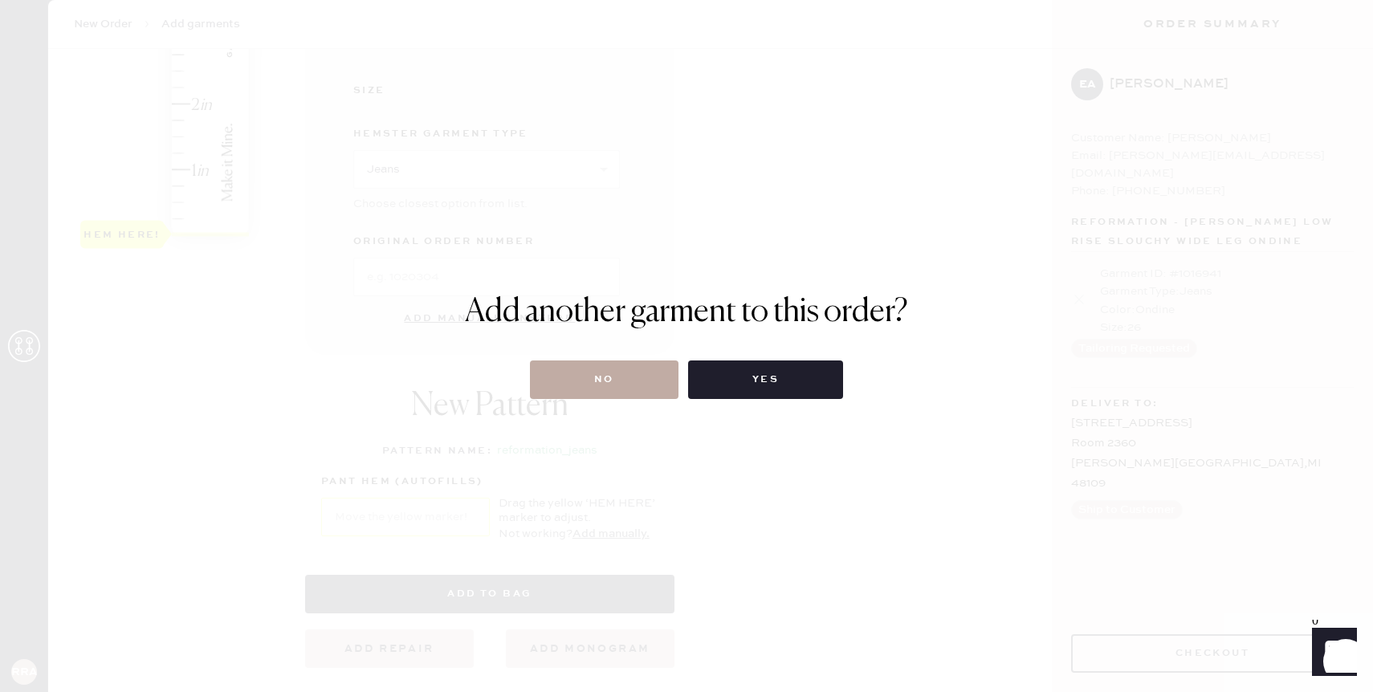
click at [596, 389] on button "No" at bounding box center [604, 380] width 149 height 39
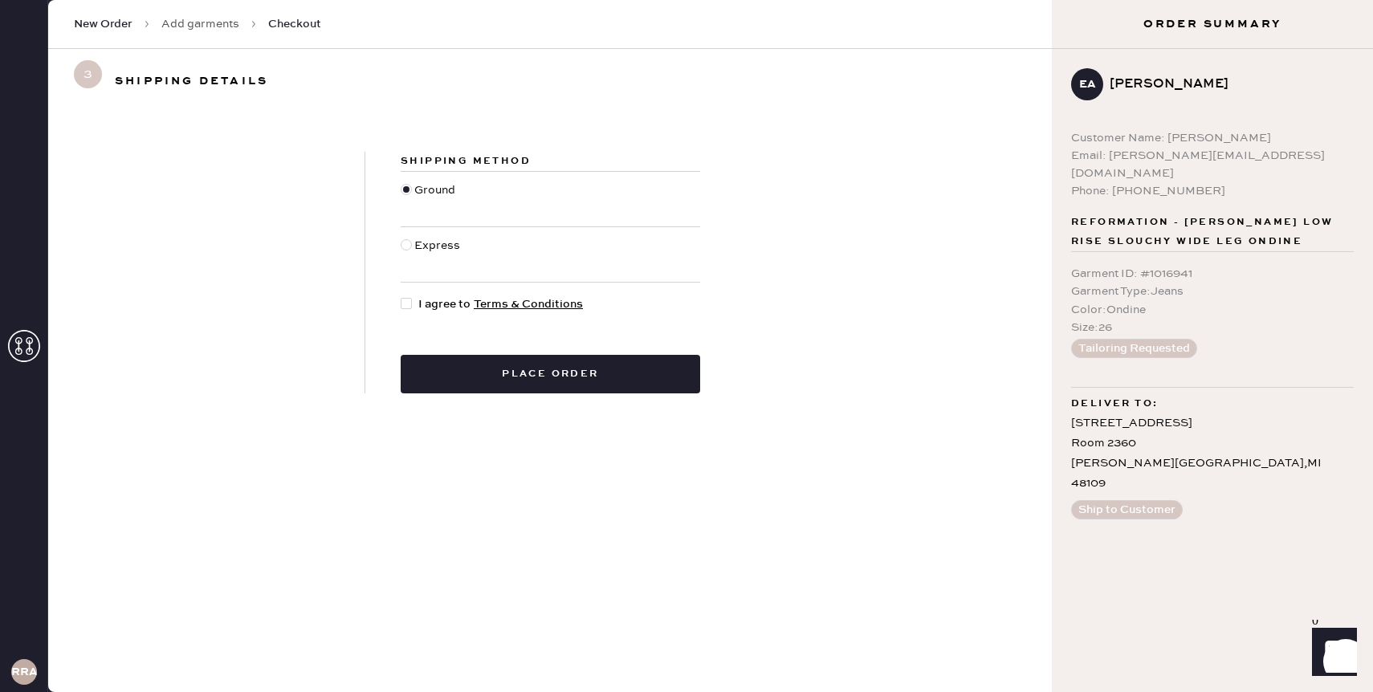
click at [406, 303] on div at bounding box center [406, 303] width 11 height 11
click at [402, 296] on input "I agree to Terms & Conditions" at bounding box center [401, 296] width 1 height 1
checkbox input "true"
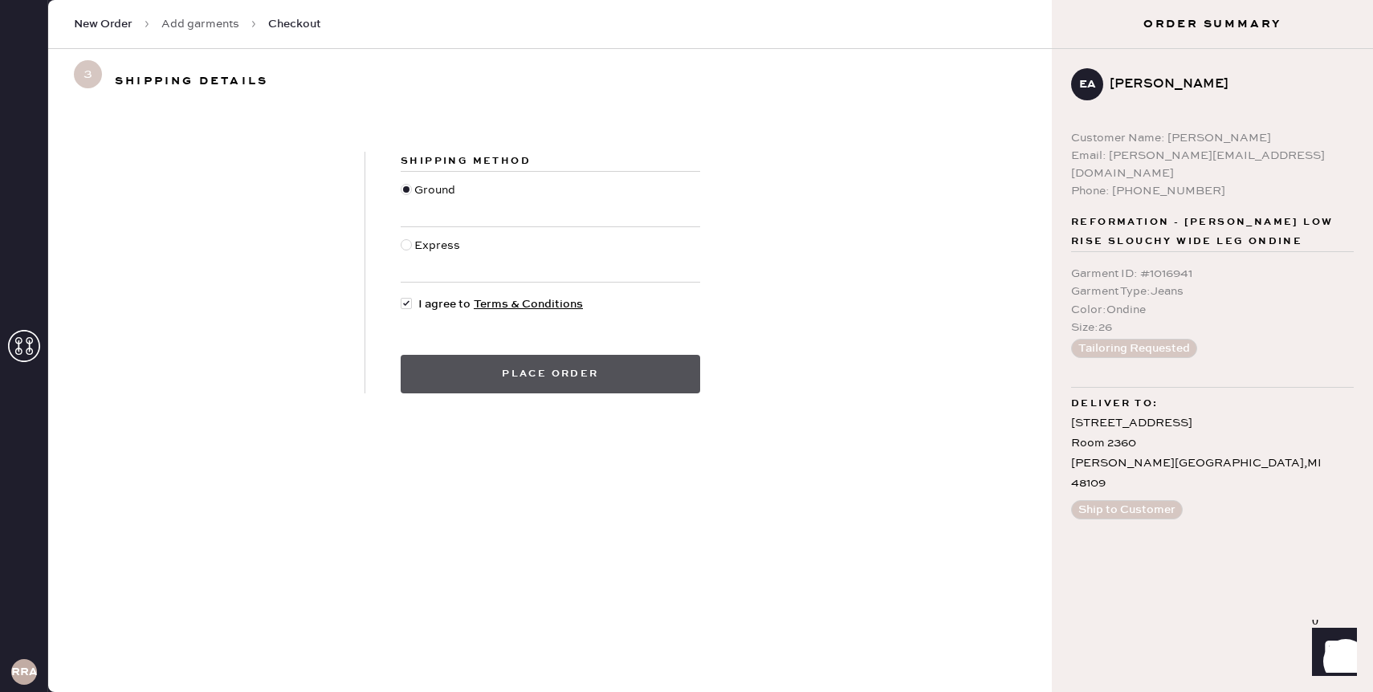
click at [492, 381] on button "Place order" at bounding box center [551, 374] width 300 height 39
